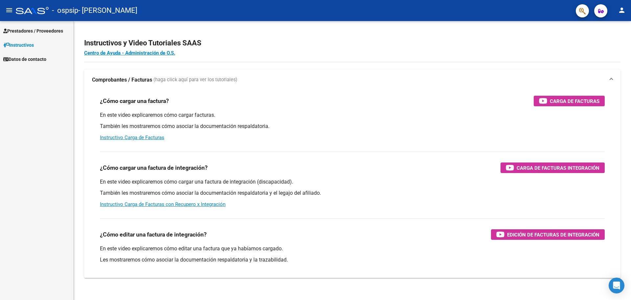
click at [40, 33] on span "Prestadores / Proveedores" at bounding box center [33, 30] width 60 height 7
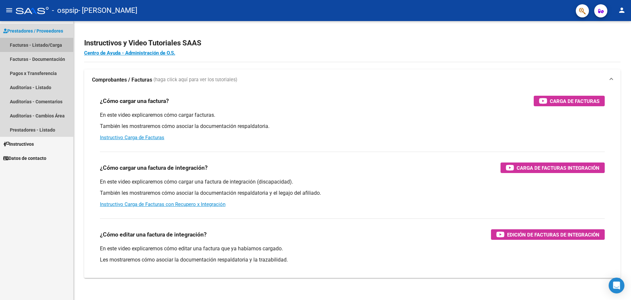
click at [39, 44] on link "Facturas - Listado/Carga" at bounding box center [36, 45] width 73 height 14
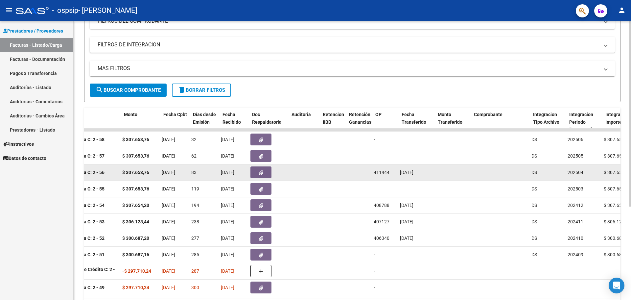
scroll to position [0, 263]
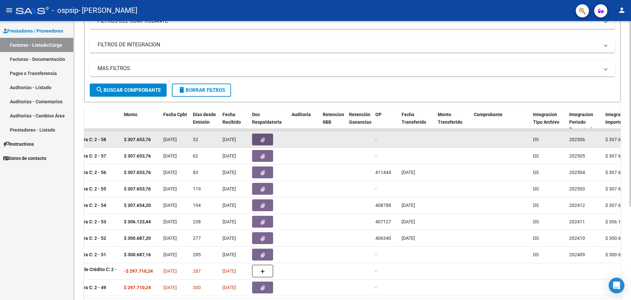
click at [263, 140] on icon "button" at bounding box center [263, 139] width 4 height 5
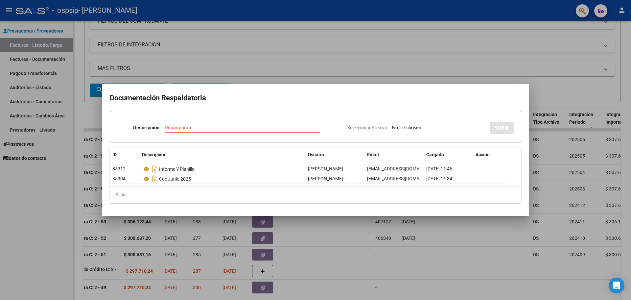
click at [545, 63] on div at bounding box center [315, 150] width 631 height 300
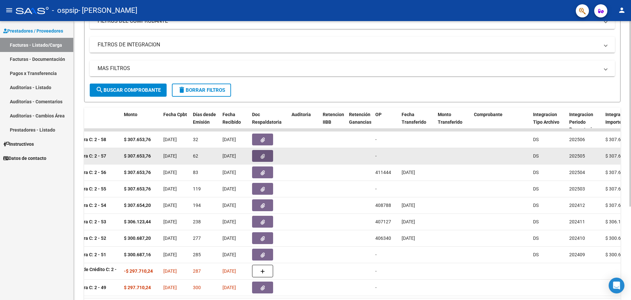
click at [262, 156] on icon "button" at bounding box center [263, 156] width 4 height 5
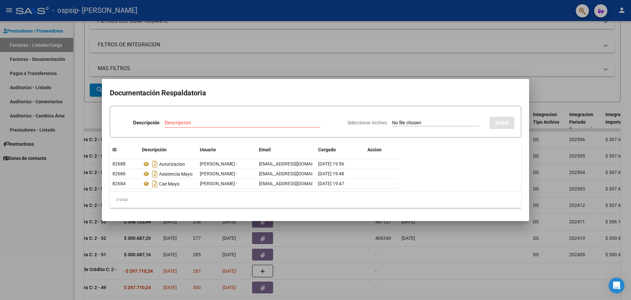
click at [584, 39] on div at bounding box center [315, 150] width 631 height 300
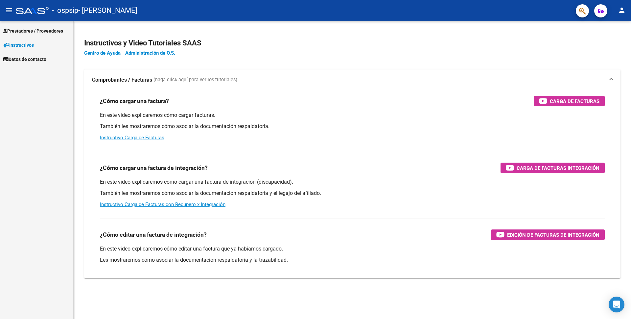
click at [45, 32] on span "Prestadores / Proveedores" at bounding box center [33, 30] width 60 height 7
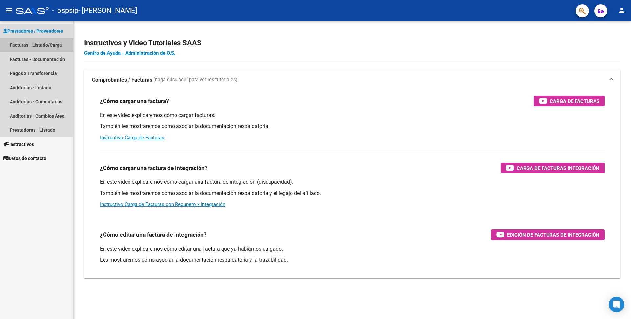
click at [37, 44] on link "Facturas - Listado/Carga" at bounding box center [36, 45] width 73 height 14
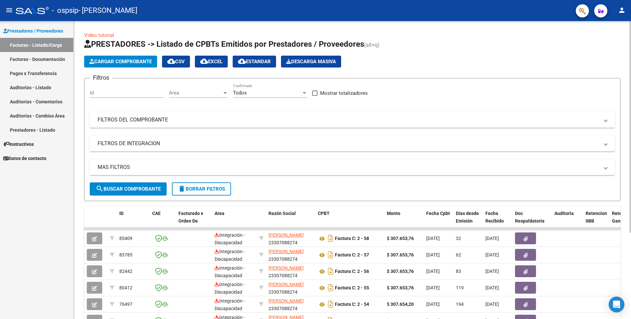
click at [123, 62] on span "Cargar Comprobante" at bounding box center [120, 62] width 62 height 6
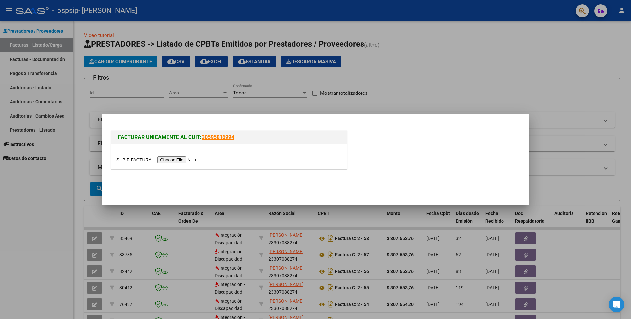
click at [186, 161] on input "file" at bounding box center [157, 159] width 83 height 7
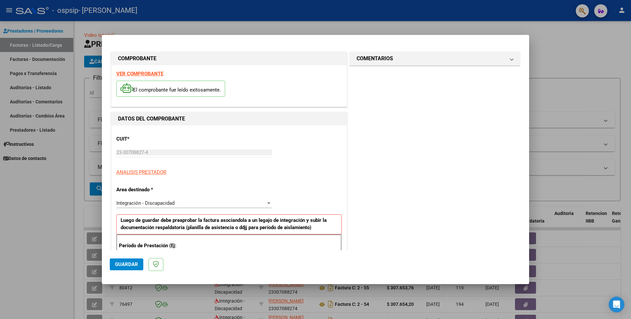
click at [287, 135] on div "CUIT * 23-30708827-4 Ingresar CUIT ANALISIS PRESTADOR" at bounding box center [229, 153] width 226 height 46
click at [517, 36] on mat-dialog-container "COMPROBANTE VER COMPROBANTE El comprobante fue leído exitosamente. DATOS DEL CO…" at bounding box center [316, 159] width 428 height 249
drag, startPoint x: 408, startPoint y: 171, endPoint x: 565, endPoint y: 120, distance: 165.5
click at [565, 120] on div at bounding box center [315, 159] width 631 height 319
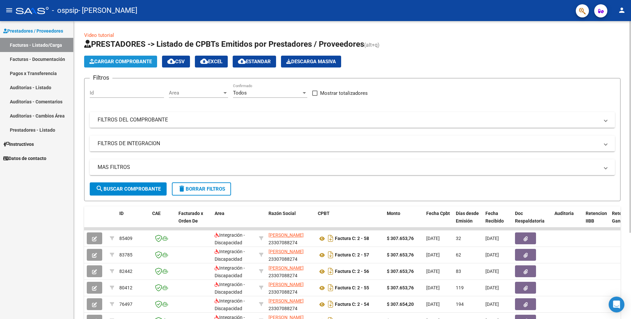
click at [140, 63] on span "Cargar Comprobante" at bounding box center [120, 62] width 62 height 6
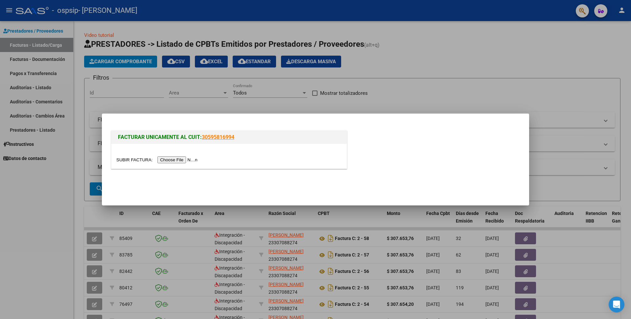
click at [184, 162] on input "file" at bounding box center [157, 159] width 83 height 7
click at [521, 41] on div at bounding box center [315, 159] width 631 height 319
